Goal: Information Seeking & Learning: Find contact information

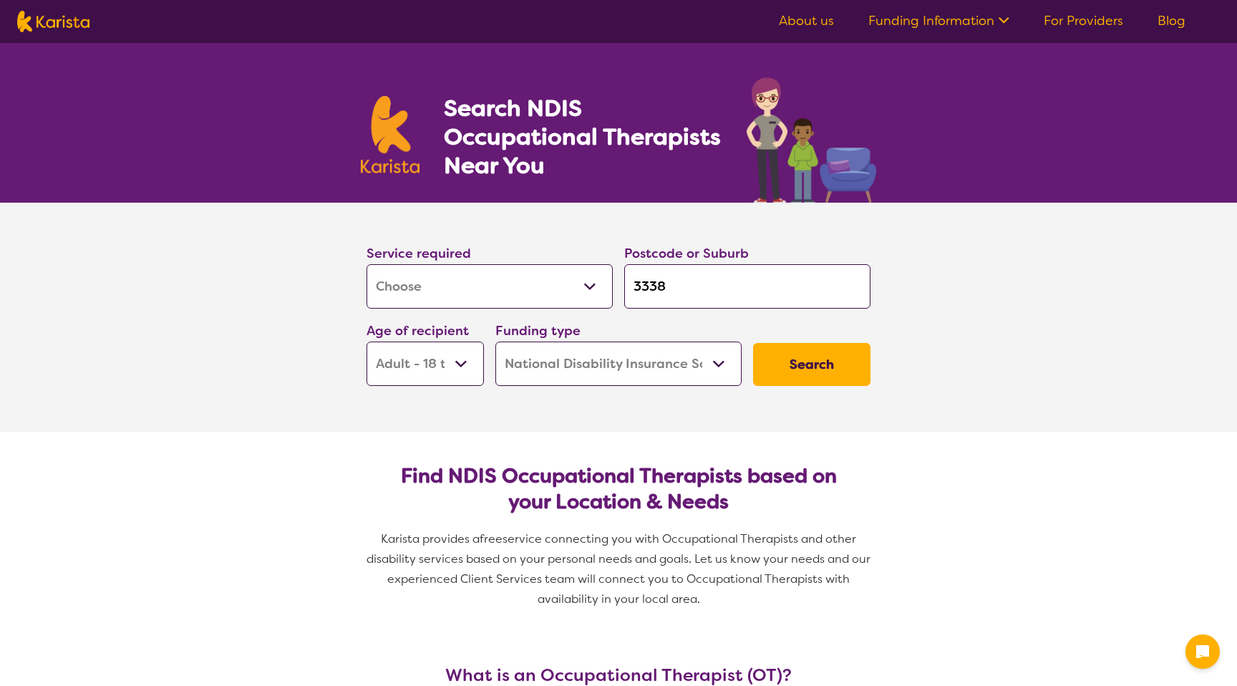
select select "[MEDICAL_DATA]"
select select "AD"
select select "NDIS"
select select "[MEDICAL_DATA]"
select select "AD"
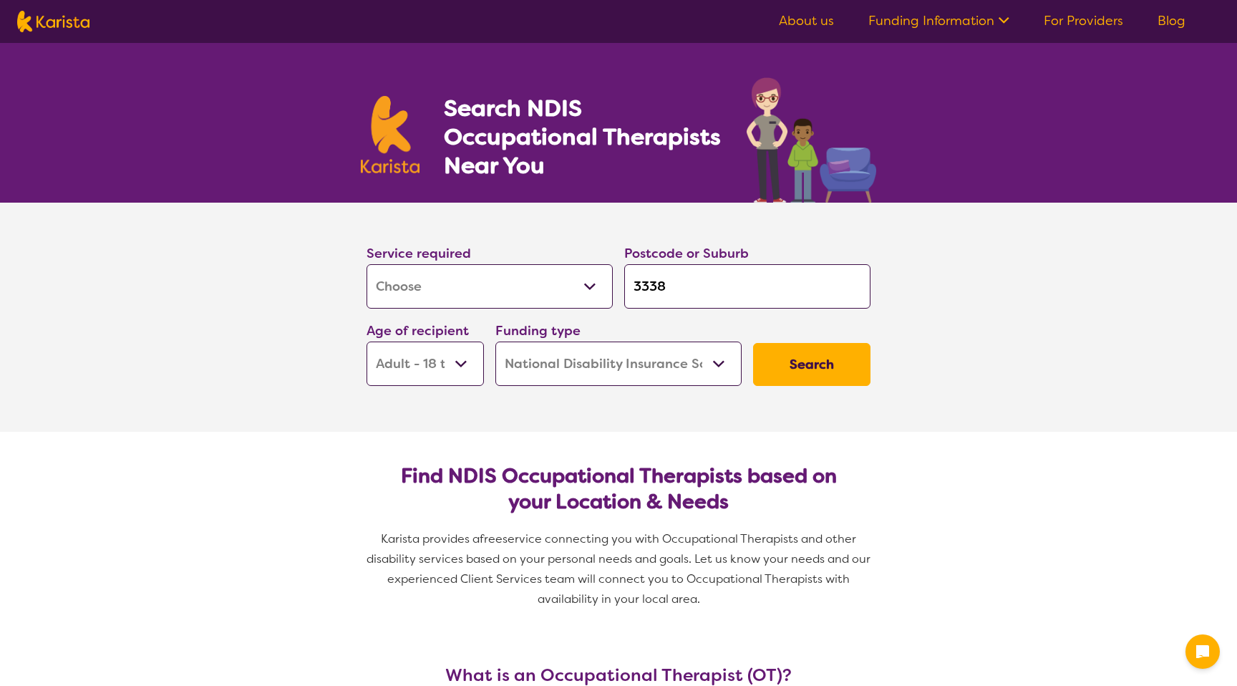
select select "NDIS"
click at [499, 294] on select "Allied Health Assistant Assessment ([MEDICAL_DATA] or [MEDICAL_DATA]) Behaviour…" at bounding box center [490, 286] width 246 height 44
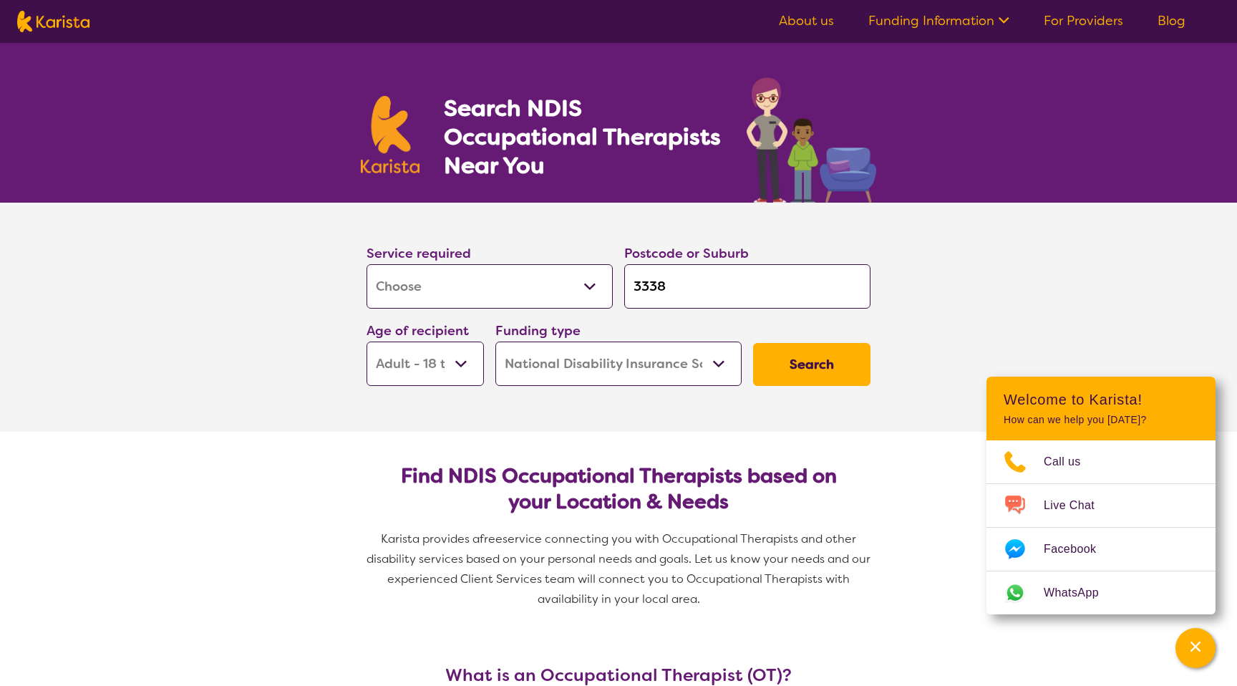
select select "[MEDICAL_DATA]"
click at [367, 264] on select "Allied Health Assistant Assessment ([MEDICAL_DATA] or [MEDICAL_DATA]) Behaviour…" at bounding box center [490, 286] width 246 height 44
select select "[MEDICAL_DATA]"
click at [844, 364] on button "Search" at bounding box center [811, 364] width 117 height 43
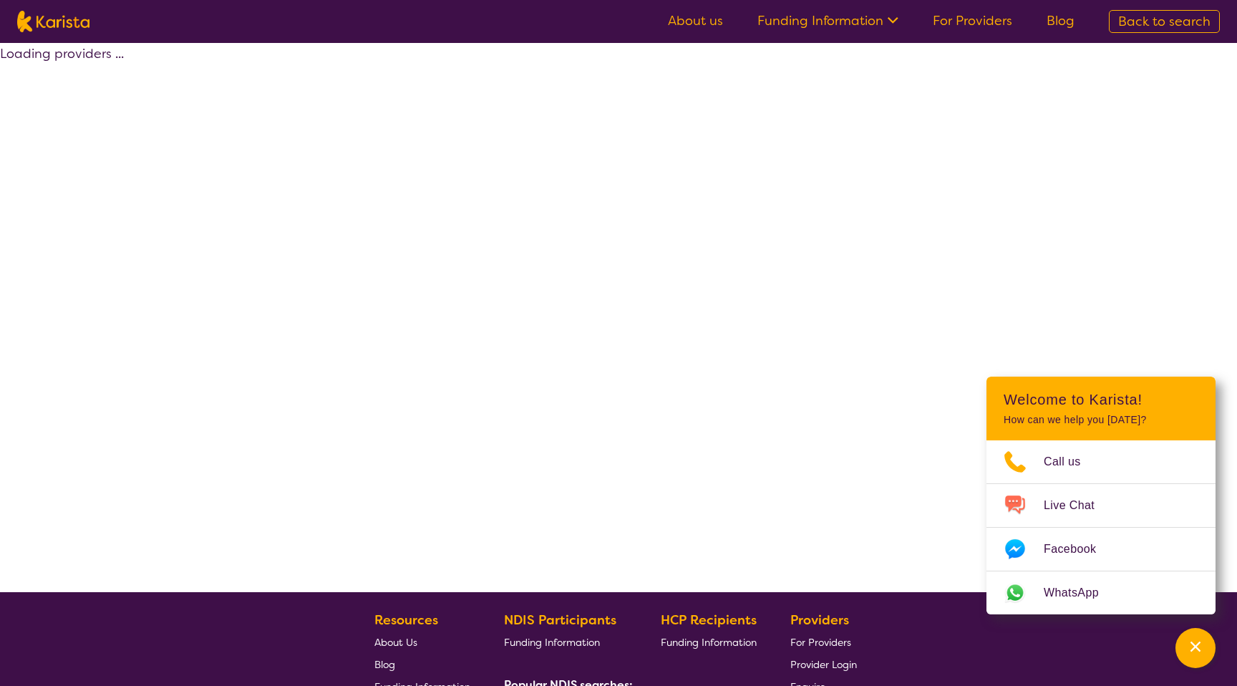
select select "by_score"
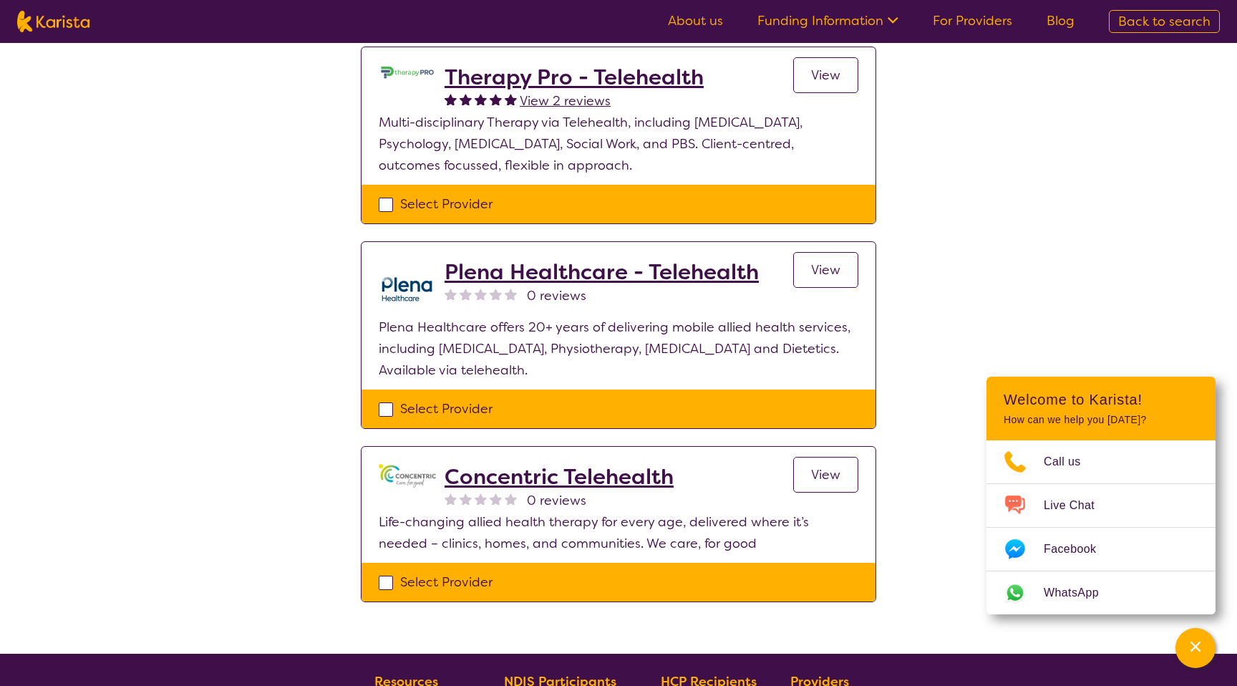
scroll to position [1096, 0]
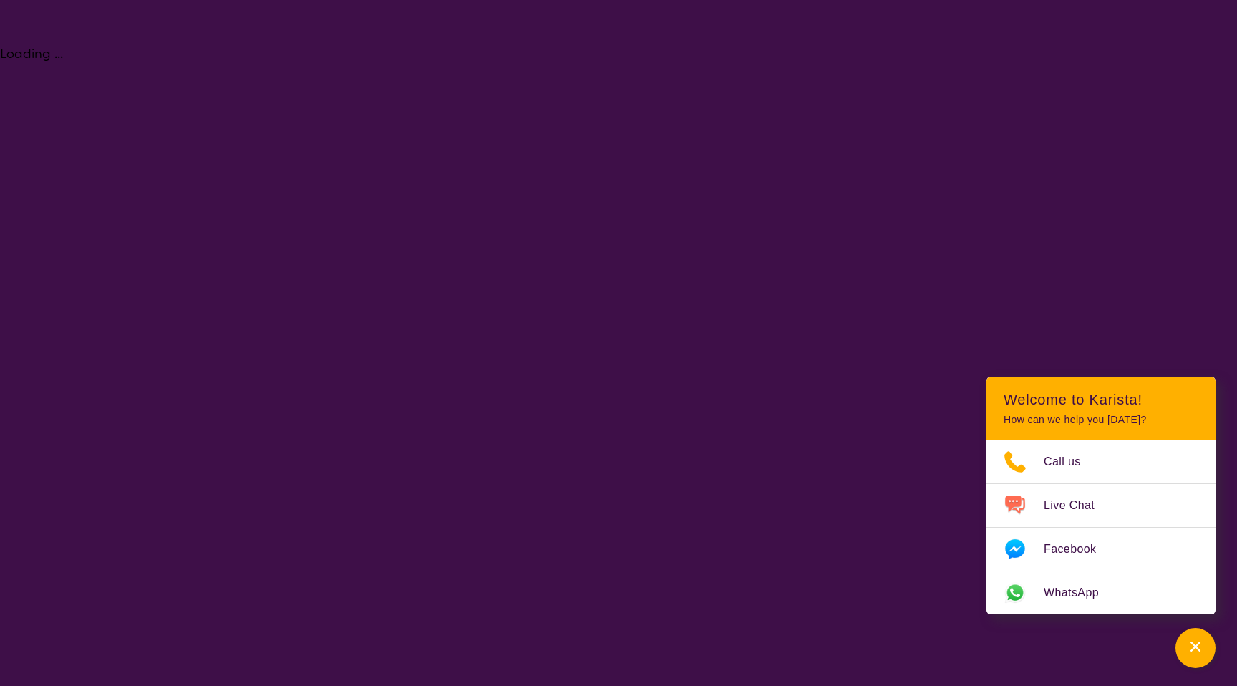
select select "[MEDICAL_DATA]"
select select "AD"
select select "NDIS"
select select "[MEDICAL_DATA]"
select select "AD"
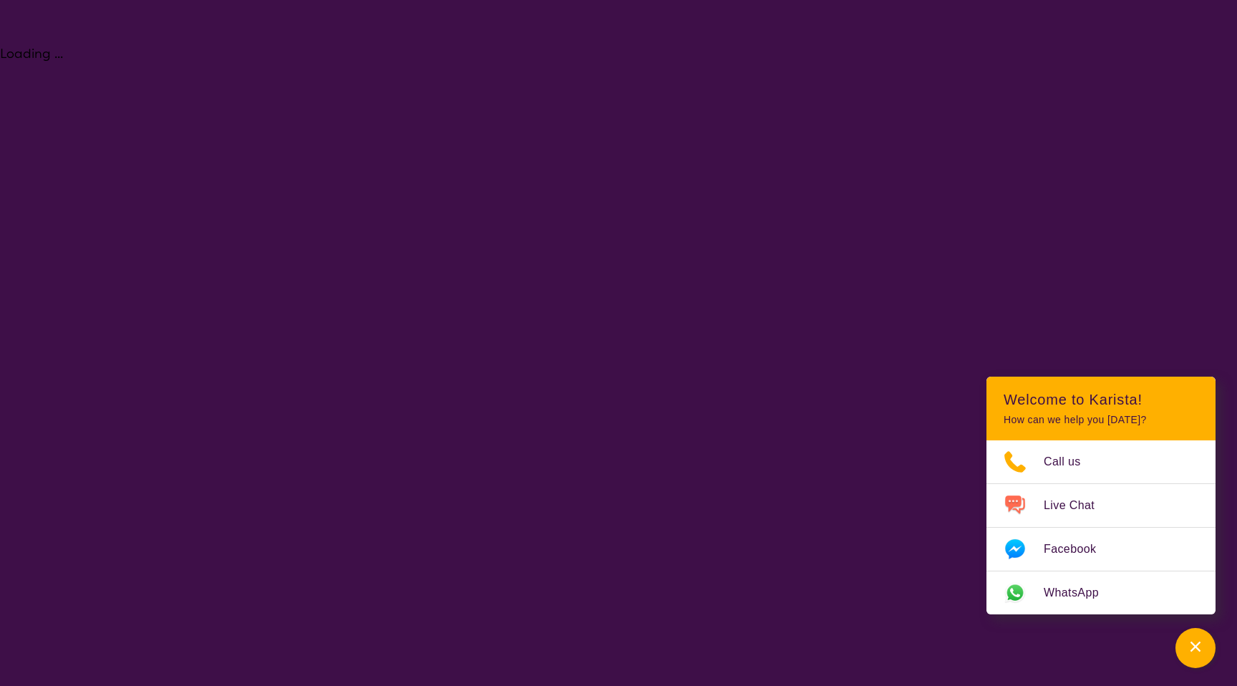
select select "NDIS"
